Goal: Task Accomplishment & Management: Use online tool/utility

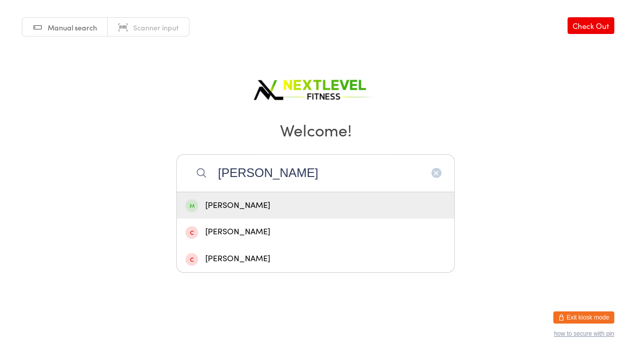
type input "[PERSON_NAME]"
click at [275, 201] on div "[PERSON_NAME]" at bounding box center [315, 206] width 260 height 14
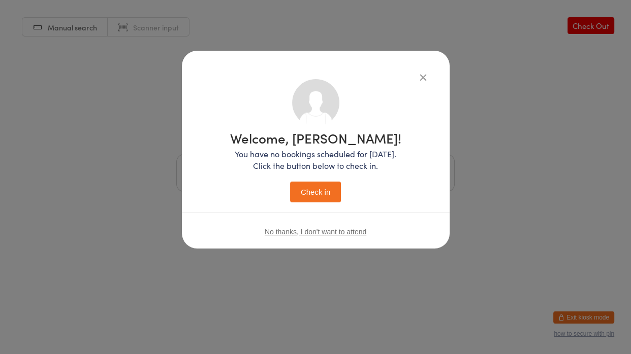
click at [303, 196] on button "Check in" at bounding box center [315, 192] width 51 height 21
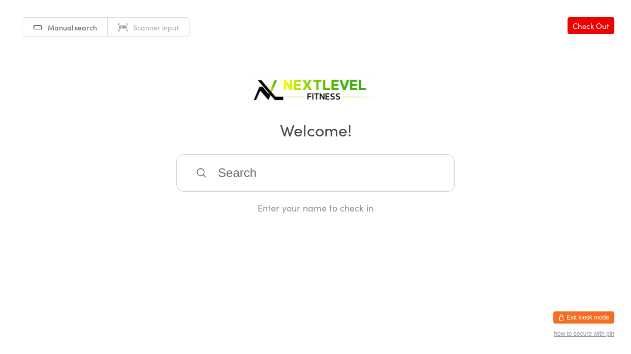
click at [306, 186] on input "search" at bounding box center [315, 173] width 278 height 38
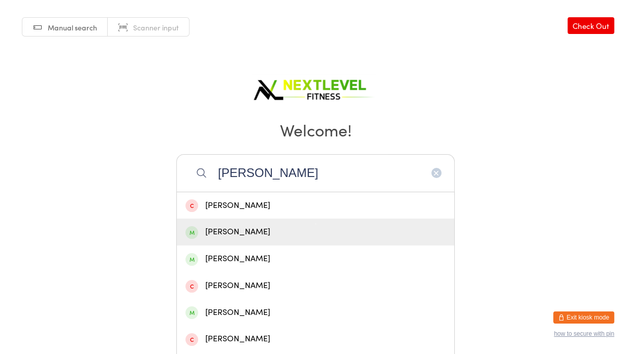
type input "[PERSON_NAME]"
click at [255, 229] on div "[PERSON_NAME]" at bounding box center [315, 232] width 260 height 14
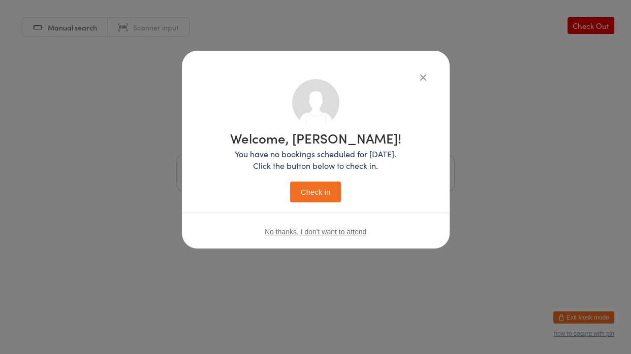
click at [312, 195] on button "Check in" at bounding box center [315, 192] width 51 height 21
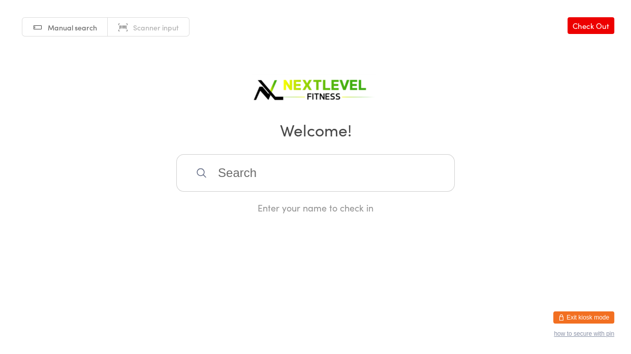
click at [261, 164] on input "search" at bounding box center [315, 173] width 278 height 38
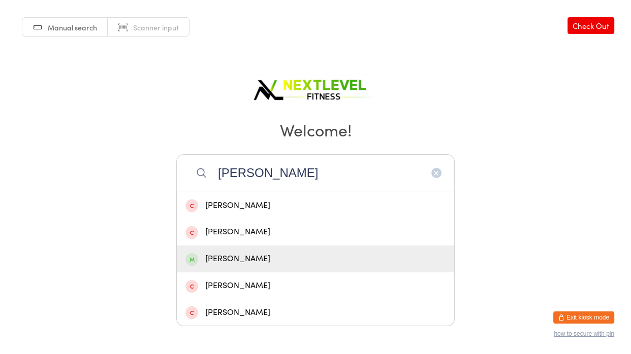
type input "[PERSON_NAME]"
click at [230, 258] on div "[PERSON_NAME]" at bounding box center [315, 259] width 260 height 14
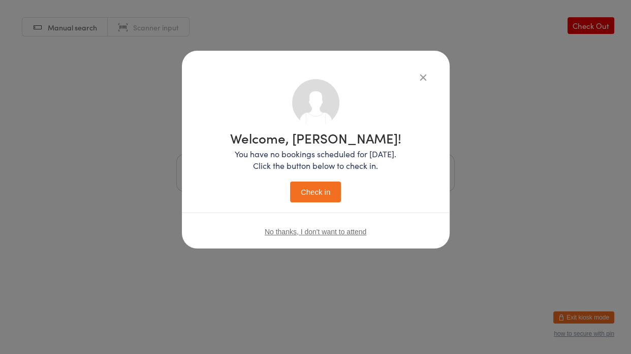
click at [305, 197] on button "Check in" at bounding box center [315, 192] width 51 height 21
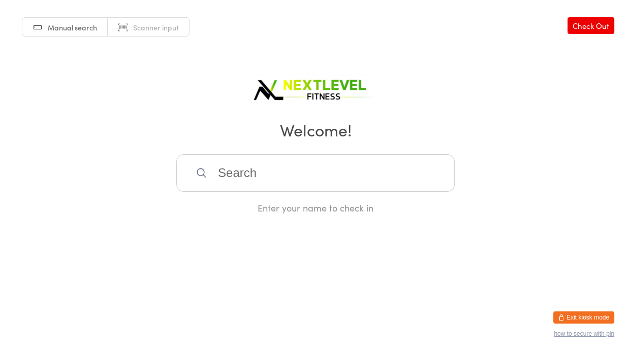
click at [303, 184] on input "search" at bounding box center [315, 173] width 278 height 38
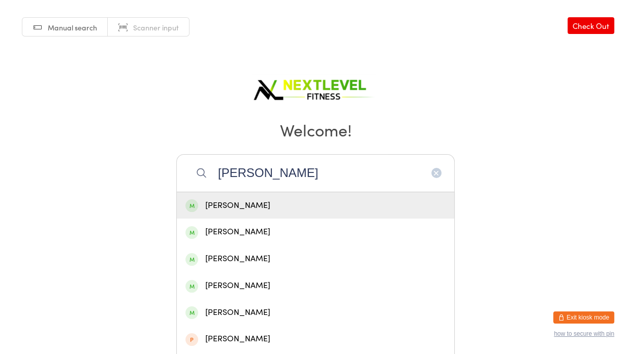
type input "[PERSON_NAME]"
click at [250, 212] on div "[PERSON_NAME]" at bounding box center [315, 206] width 260 height 14
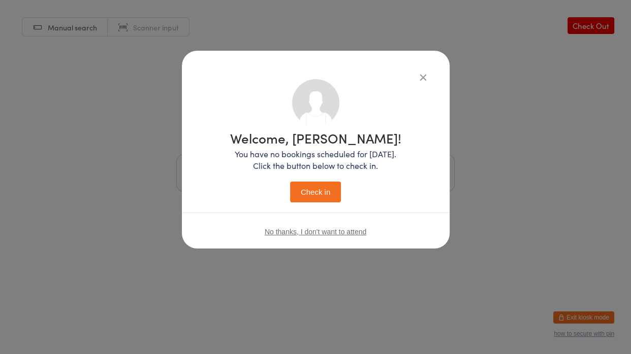
click at [319, 188] on button "Check in" at bounding box center [315, 192] width 51 height 21
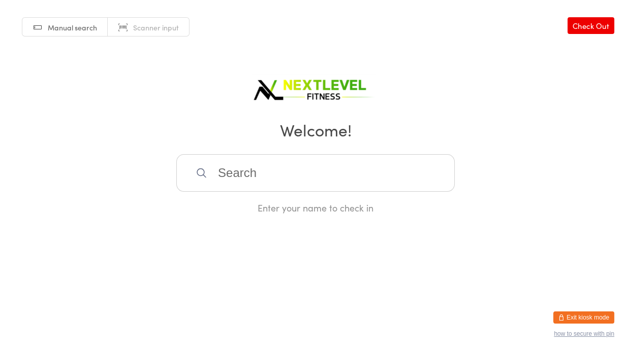
click at [199, 151] on div "Manual search Scanner input Check Out Welcome! Enter your name to check in" at bounding box center [315, 107] width 631 height 214
click at [227, 176] on input "search" at bounding box center [315, 173] width 278 height 38
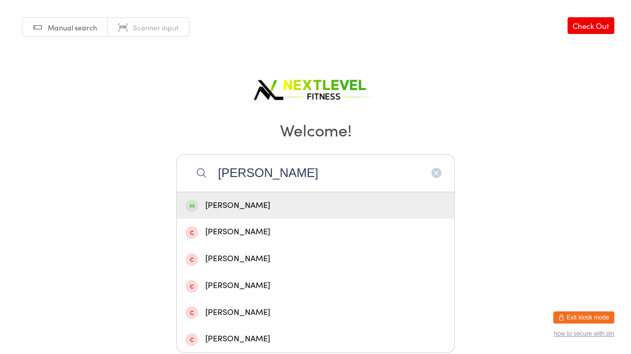
type input "[PERSON_NAME]"
click at [224, 200] on div "[PERSON_NAME]" at bounding box center [315, 206] width 260 height 14
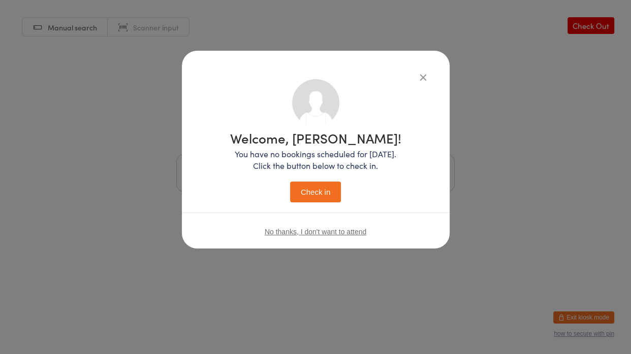
click at [325, 196] on button "Check in" at bounding box center [315, 192] width 51 height 21
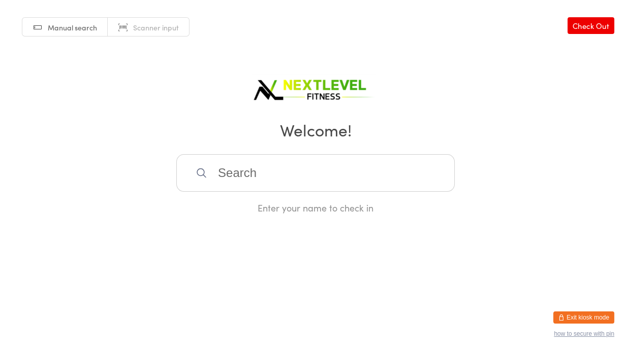
click at [320, 168] on input "search" at bounding box center [315, 173] width 278 height 38
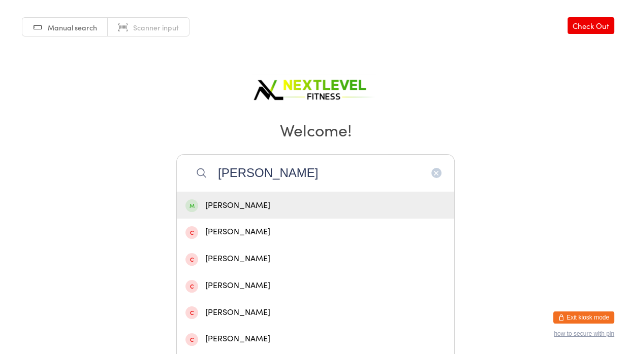
type input "[PERSON_NAME]"
click at [296, 206] on div "[PERSON_NAME]" at bounding box center [315, 206] width 260 height 14
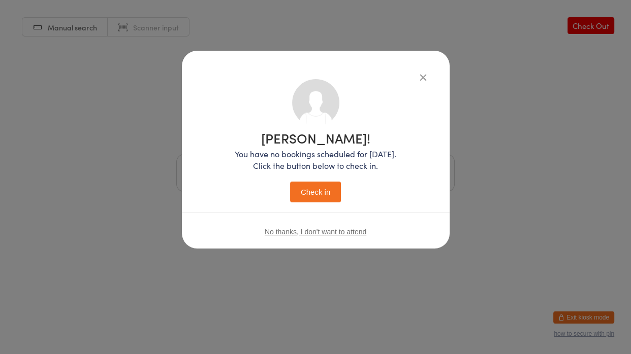
click at [336, 195] on button "Check in" at bounding box center [315, 192] width 51 height 21
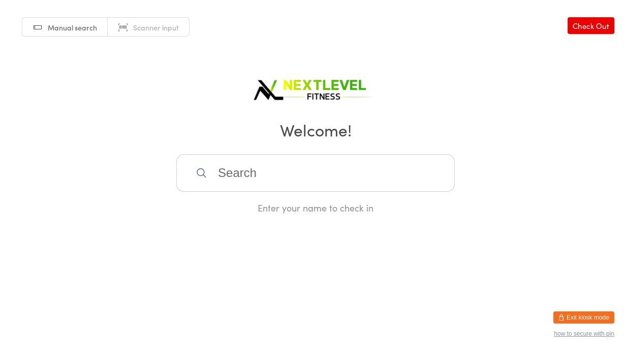
click at [306, 177] on input "search" at bounding box center [315, 173] width 278 height 38
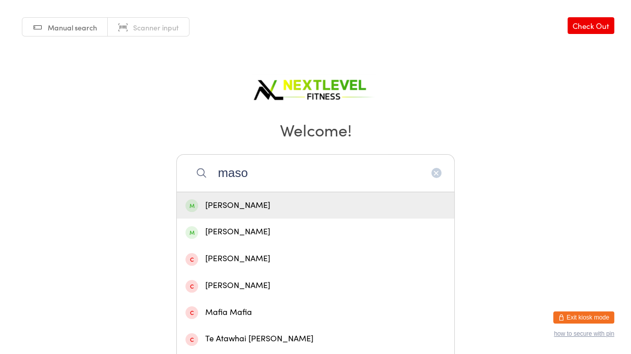
type input "maso"
click at [273, 204] on div "[PERSON_NAME]" at bounding box center [315, 206] width 260 height 14
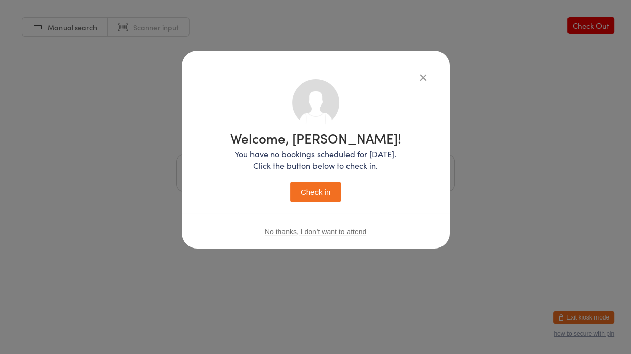
click at [311, 192] on button "Check in" at bounding box center [315, 192] width 51 height 21
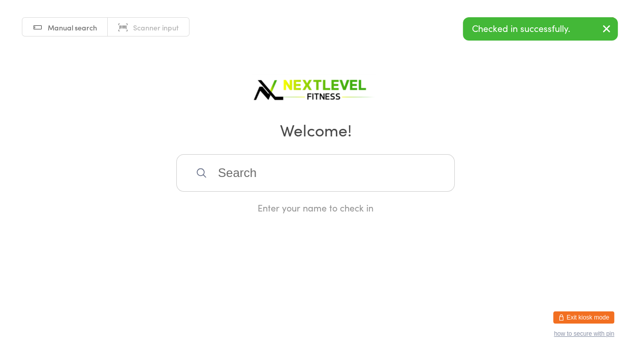
click at [297, 176] on input "search" at bounding box center [315, 173] width 278 height 38
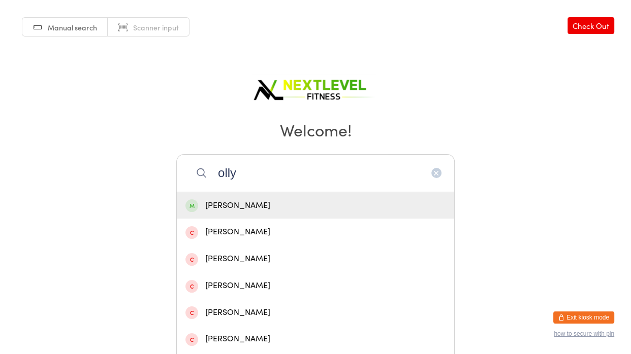
type input "olly"
click at [266, 211] on div "[PERSON_NAME]" at bounding box center [315, 206] width 260 height 14
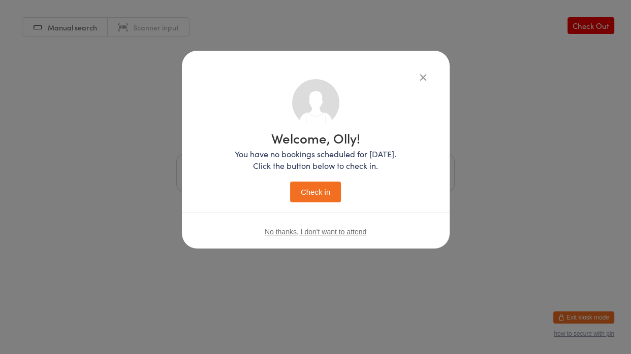
click at [310, 185] on button "Check in" at bounding box center [315, 192] width 51 height 21
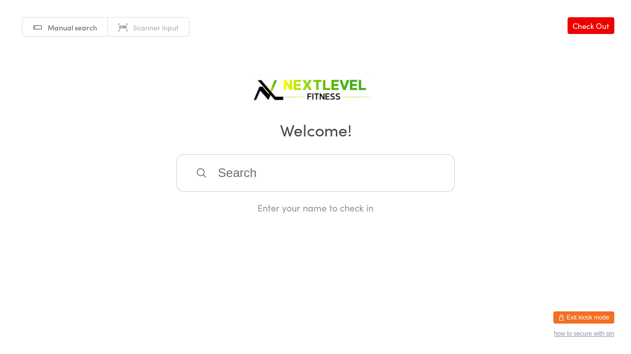
click at [310, 177] on input "search" at bounding box center [315, 173] width 278 height 38
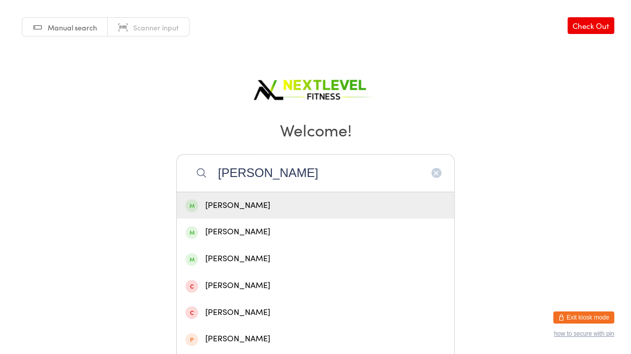
type input "[PERSON_NAME]"
click at [257, 211] on div "[PERSON_NAME]" at bounding box center [315, 206] width 260 height 14
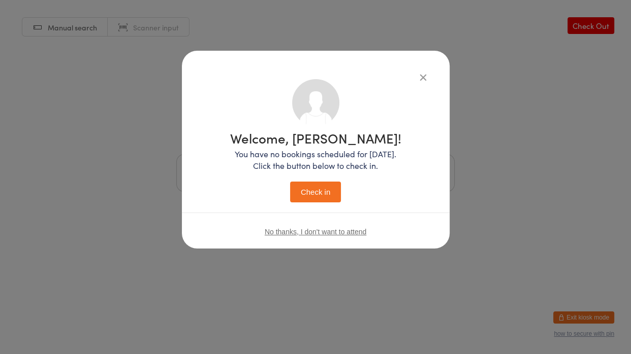
click at [313, 188] on button "Check in" at bounding box center [315, 192] width 51 height 21
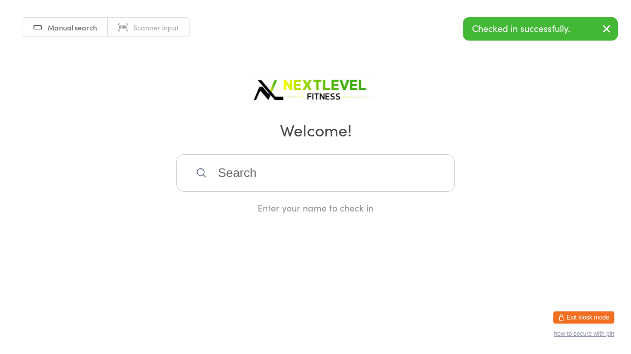
click at [313, 188] on input "search" at bounding box center [315, 173] width 278 height 38
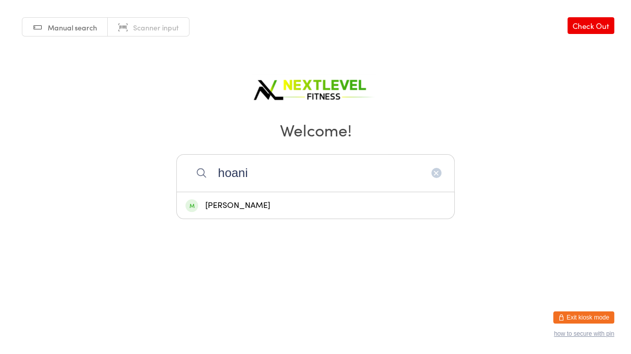
type input "hoani"
click at [249, 209] on div "[PERSON_NAME]" at bounding box center [315, 206] width 260 height 14
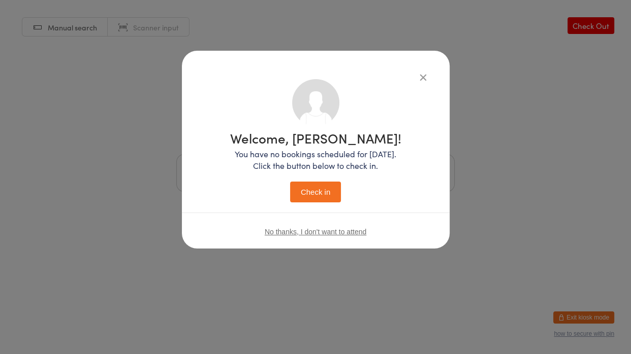
click at [330, 196] on button "Check in" at bounding box center [315, 192] width 51 height 21
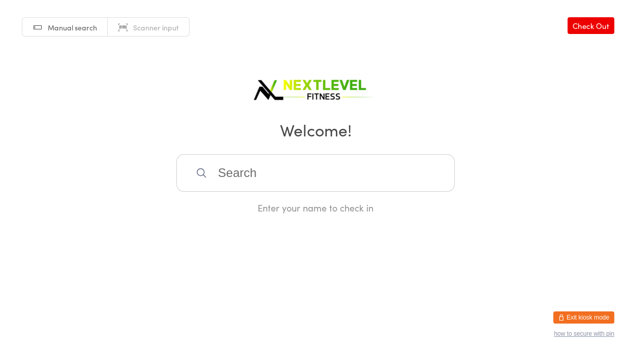
click at [254, 182] on input "search" at bounding box center [315, 173] width 278 height 38
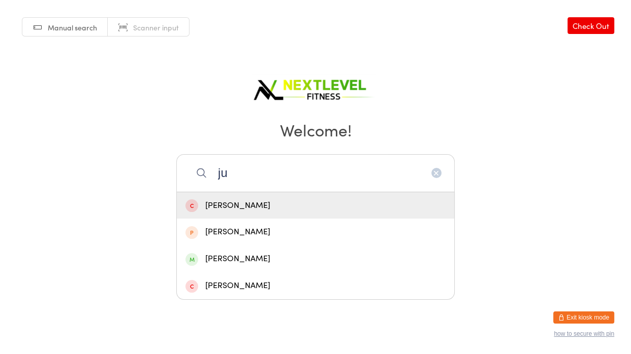
type input "jun"
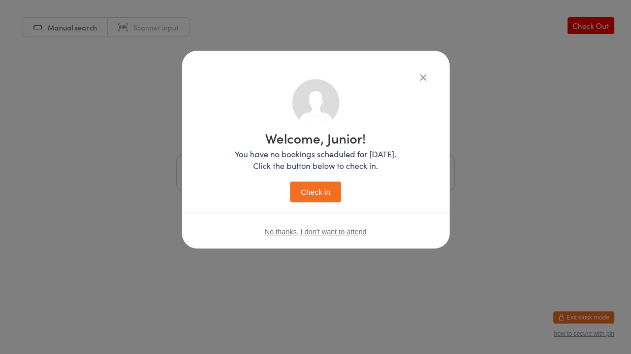
click at [290, 182] on button "Check in" at bounding box center [315, 192] width 51 height 21
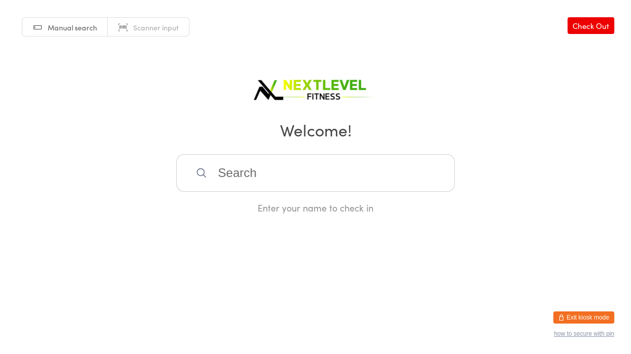
click at [213, 177] on input "search" at bounding box center [315, 173] width 278 height 38
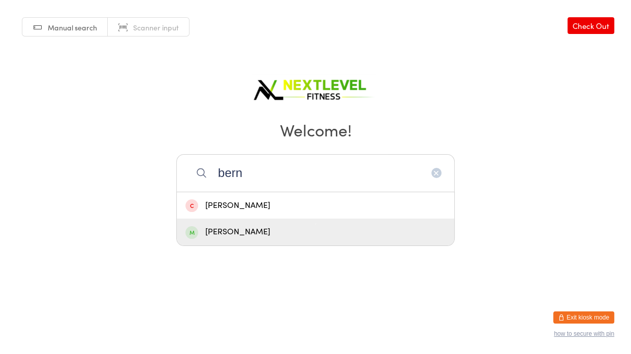
type input "bern"
click at [222, 236] on div "[PERSON_NAME]" at bounding box center [315, 232] width 260 height 14
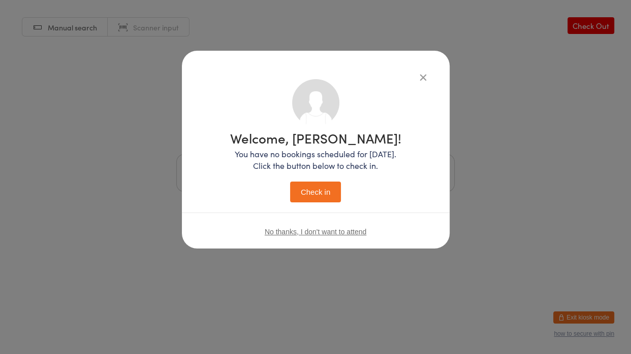
click at [320, 191] on button "Check in" at bounding box center [315, 192] width 51 height 21
